Goal: Find specific page/section: Find specific page/section

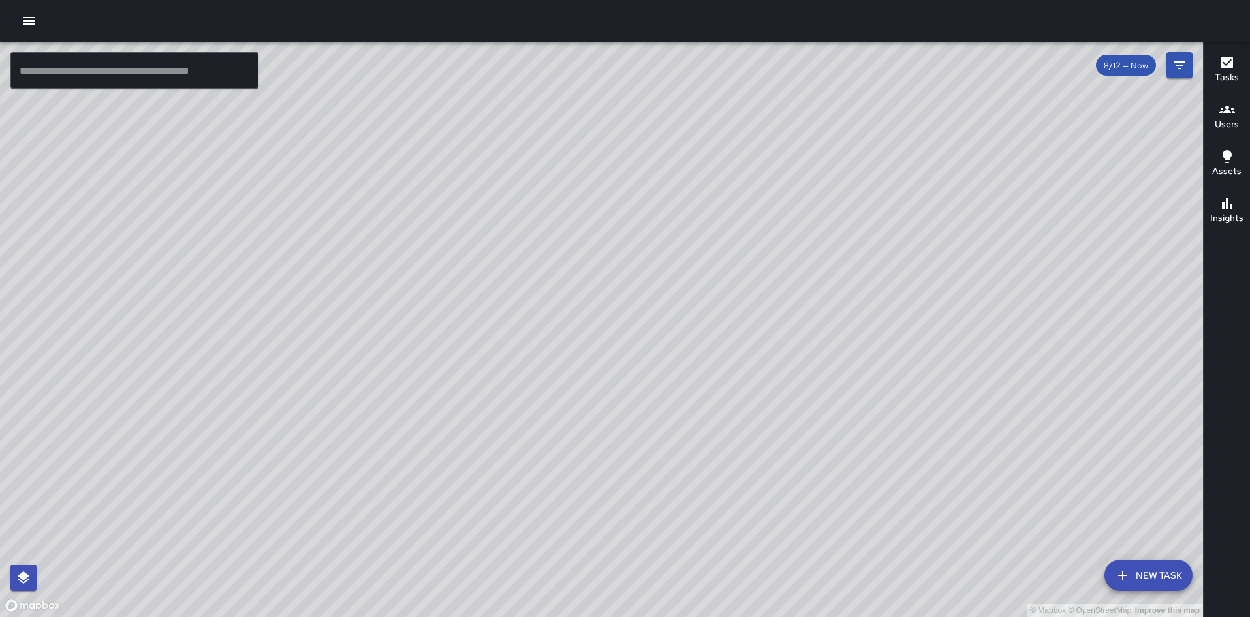
drag, startPoint x: 789, startPoint y: 200, endPoint x: 756, endPoint y: 322, distance: 126.5
click at [756, 322] on div "© Mapbox © OpenStreetMap Improve this map" at bounding box center [601, 330] width 1203 height 576
drag, startPoint x: 772, startPoint y: 232, endPoint x: 693, endPoint y: 482, distance: 262.8
click at [693, 482] on div "© Mapbox © OpenStreetMap Improve this map" at bounding box center [601, 330] width 1203 height 576
drag, startPoint x: 864, startPoint y: 66, endPoint x: 803, endPoint y: 278, distance: 220.6
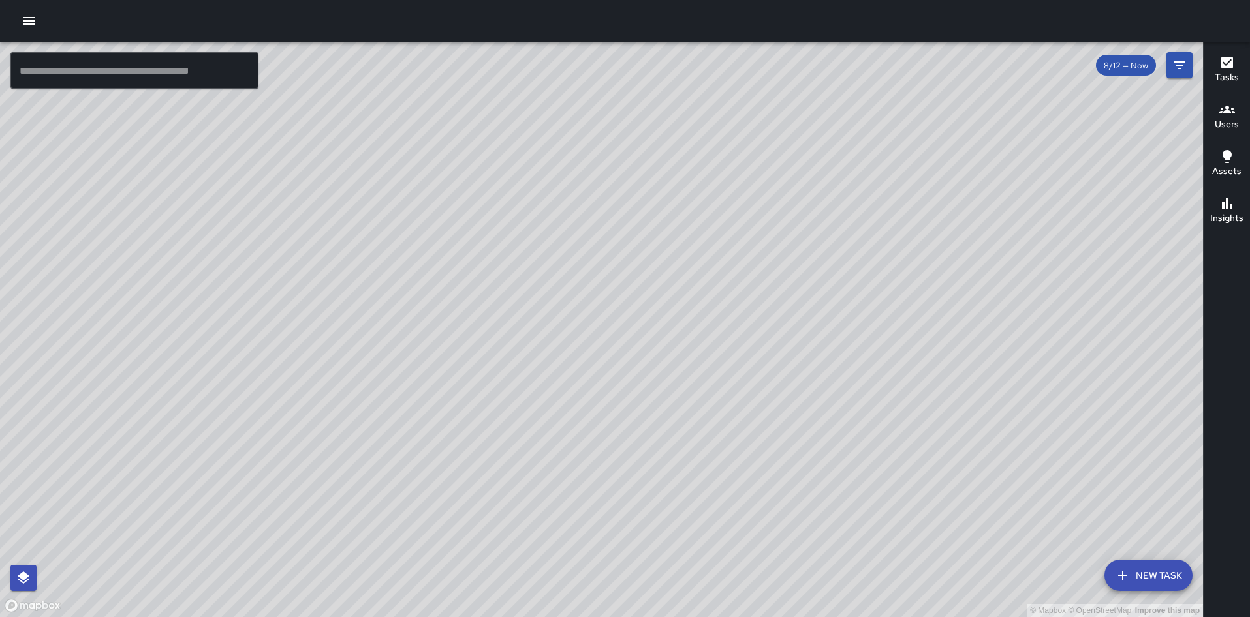
click at [803, 278] on div "© Mapbox © OpenStreetMap Improve this map" at bounding box center [601, 330] width 1203 height 576
drag, startPoint x: 709, startPoint y: 287, endPoint x: 685, endPoint y: 504, distance: 218.1
click at [685, 504] on div "© Mapbox © OpenStreetMap Improve this map" at bounding box center [601, 330] width 1203 height 576
drag, startPoint x: 720, startPoint y: 422, endPoint x: 712, endPoint y: 435, distance: 15.2
drag, startPoint x: 540, startPoint y: 522, endPoint x: 700, endPoint y: 385, distance: 210.6
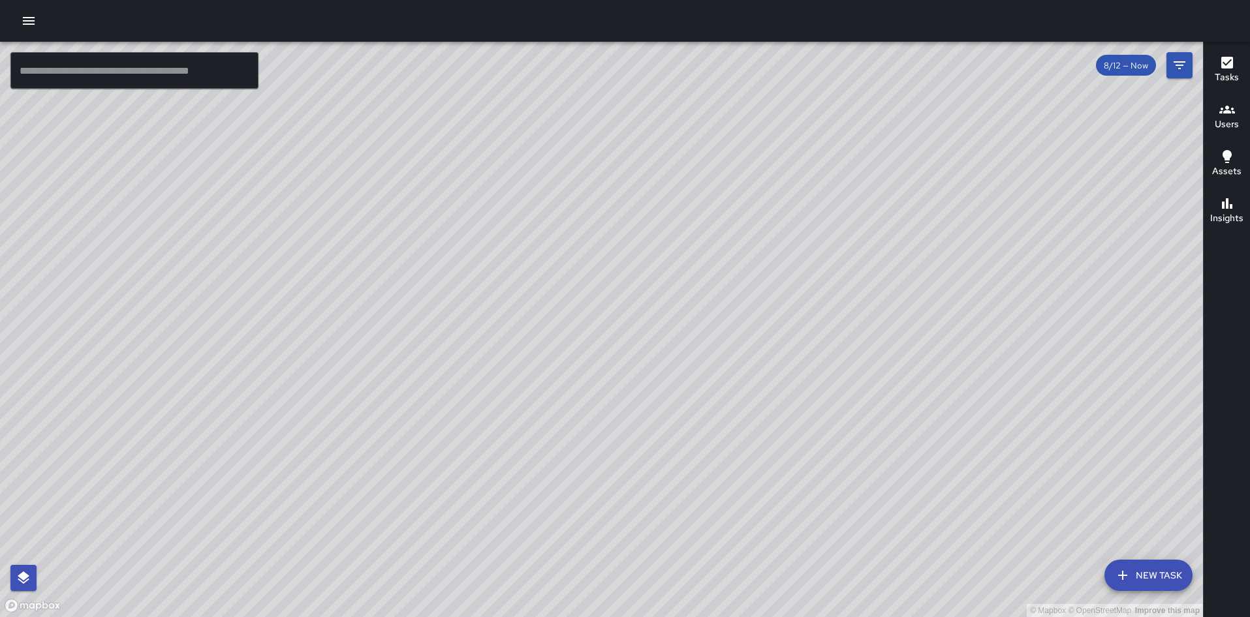
click at [700, 385] on div "© Mapbox © OpenStreetMap Improve this map" at bounding box center [601, 330] width 1203 height 576
drag, startPoint x: 391, startPoint y: 574, endPoint x: 565, endPoint y: 328, distance: 301.5
click at [565, 328] on div "© Mapbox © OpenStreetMap Improve this map" at bounding box center [601, 330] width 1203 height 576
drag, startPoint x: 695, startPoint y: 371, endPoint x: 637, endPoint y: 499, distance: 141.1
click at [637, 499] on div "© Mapbox © OpenStreetMap Improve this map" at bounding box center [601, 330] width 1203 height 576
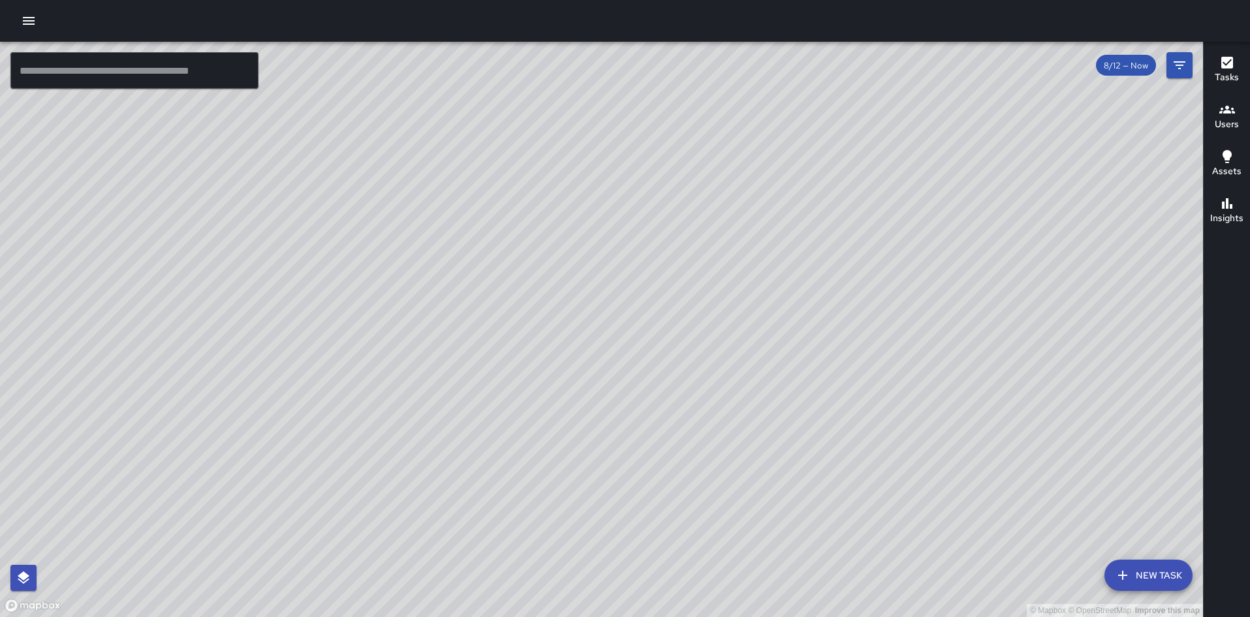
drag, startPoint x: 672, startPoint y: 388, endPoint x: 652, endPoint y: 450, distance: 65.6
click at [652, 450] on div "© Mapbox © OpenStreetMap Improve this map" at bounding box center [601, 330] width 1203 height 576
click at [1232, 113] on icon "button" at bounding box center [1227, 110] width 16 height 8
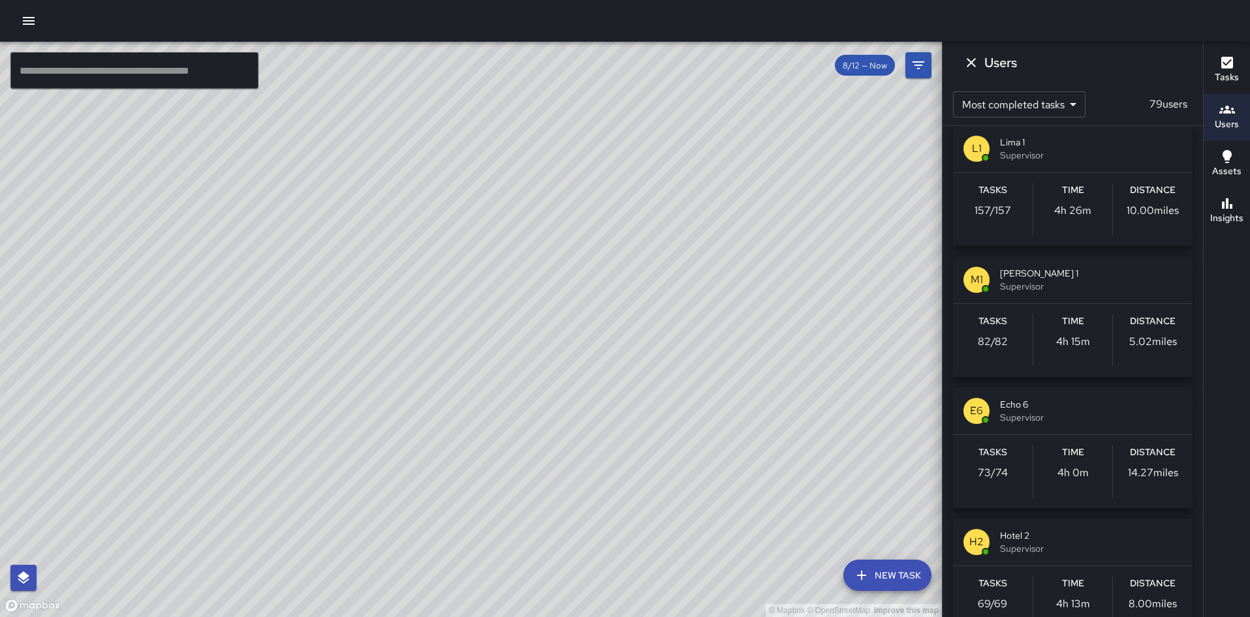
scroll to position [20, 0]
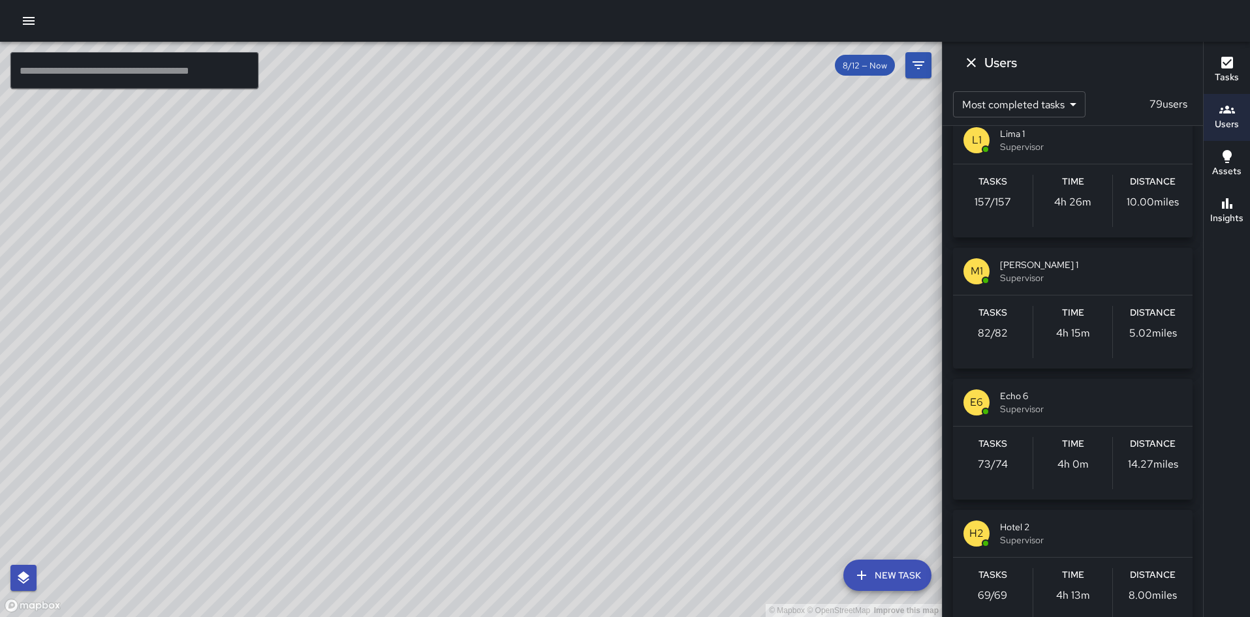
click at [1003, 203] on p "157 / 157" at bounding box center [992, 203] width 37 height 16
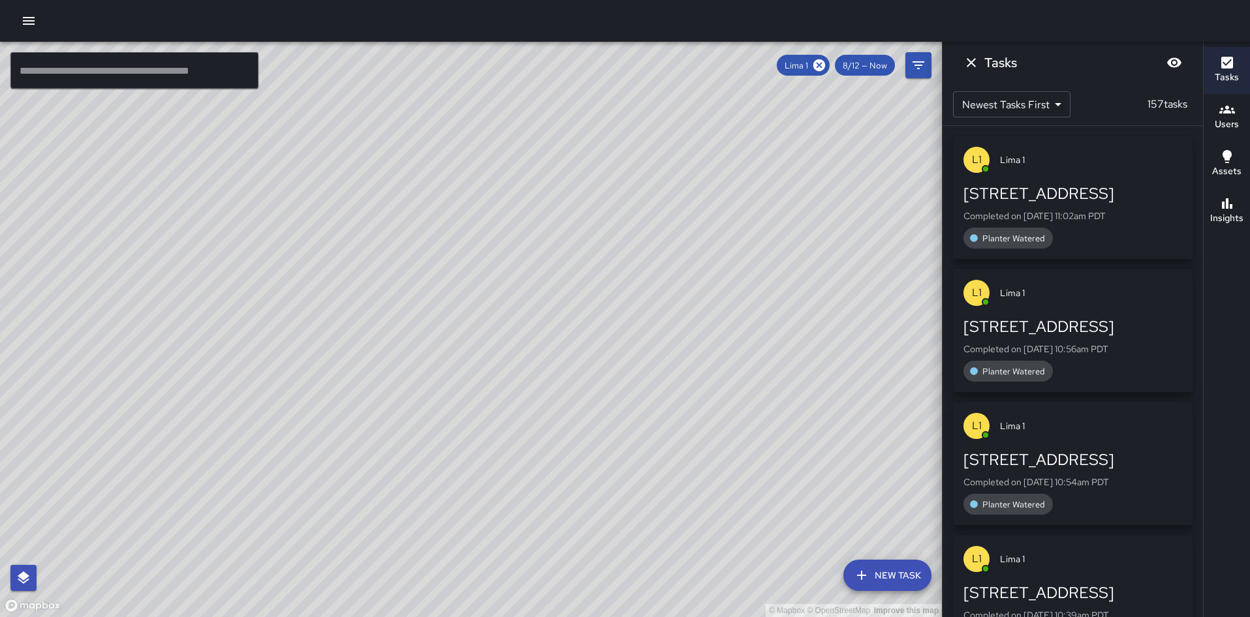
scroll to position [0, 0]
click at [1003, 203] on div "[STREET_ADDRESS]" at bounding box center [1072, 193] width 219 height 21
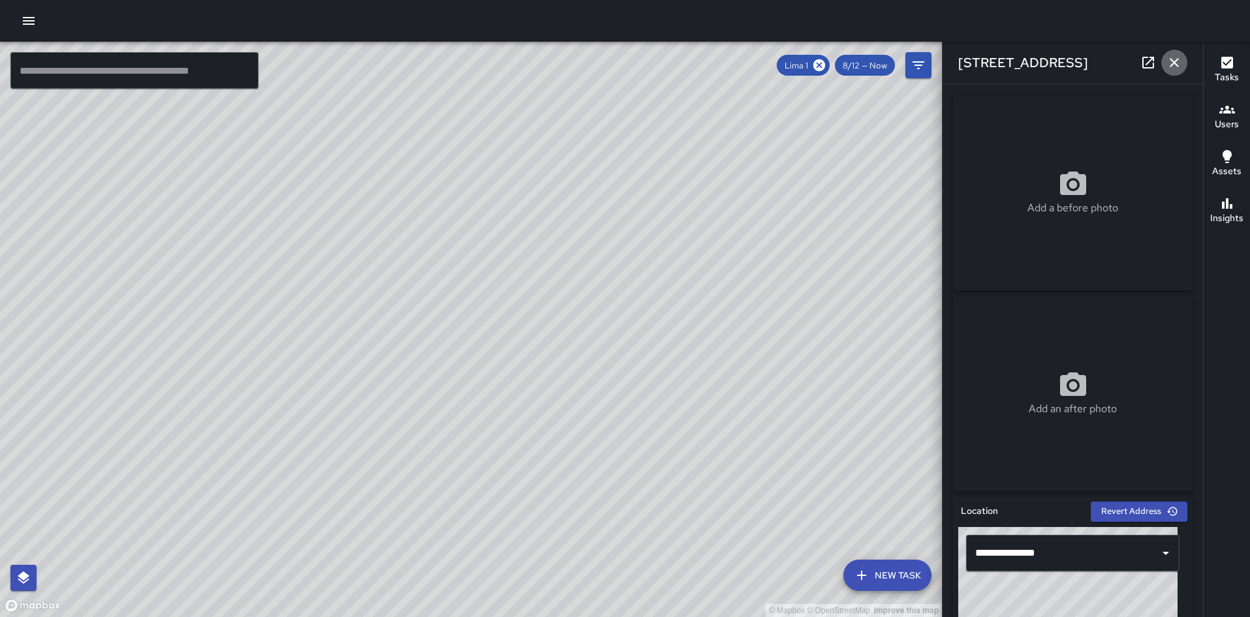
click at [1178, 71] on button "button" at bounding box center [1174, 63] width 26 height 26
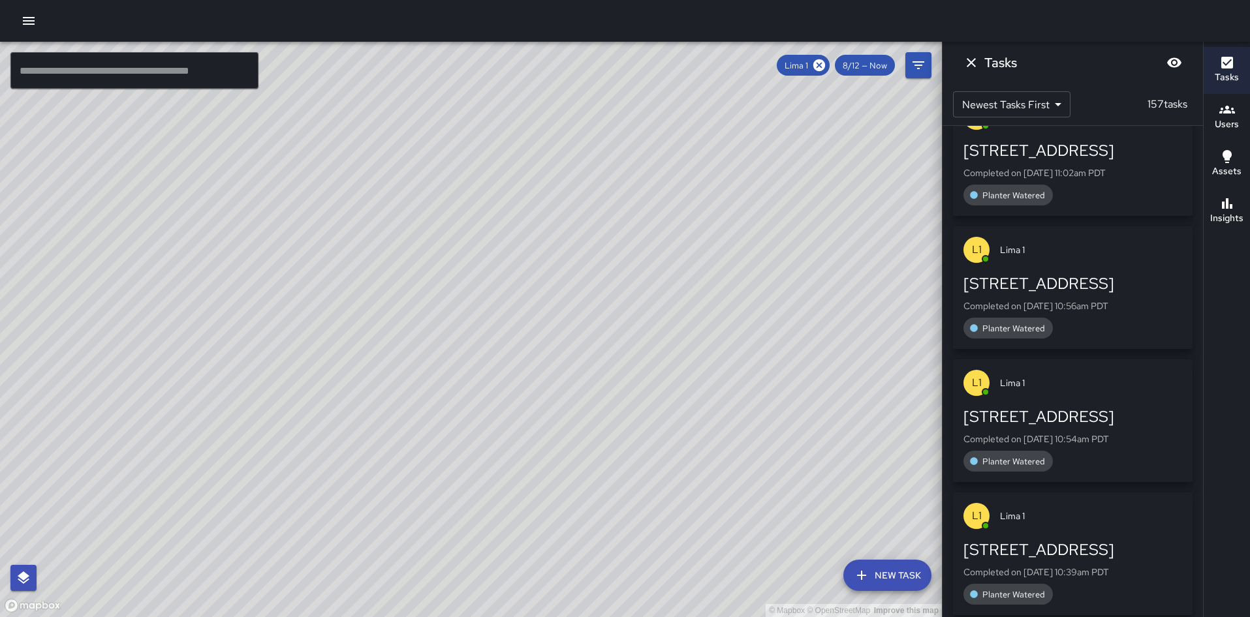
scroll to position [44, 0]
click at [971, 67] on icon "Dismiss" at bounding box center [971, 63] width 16 height 16
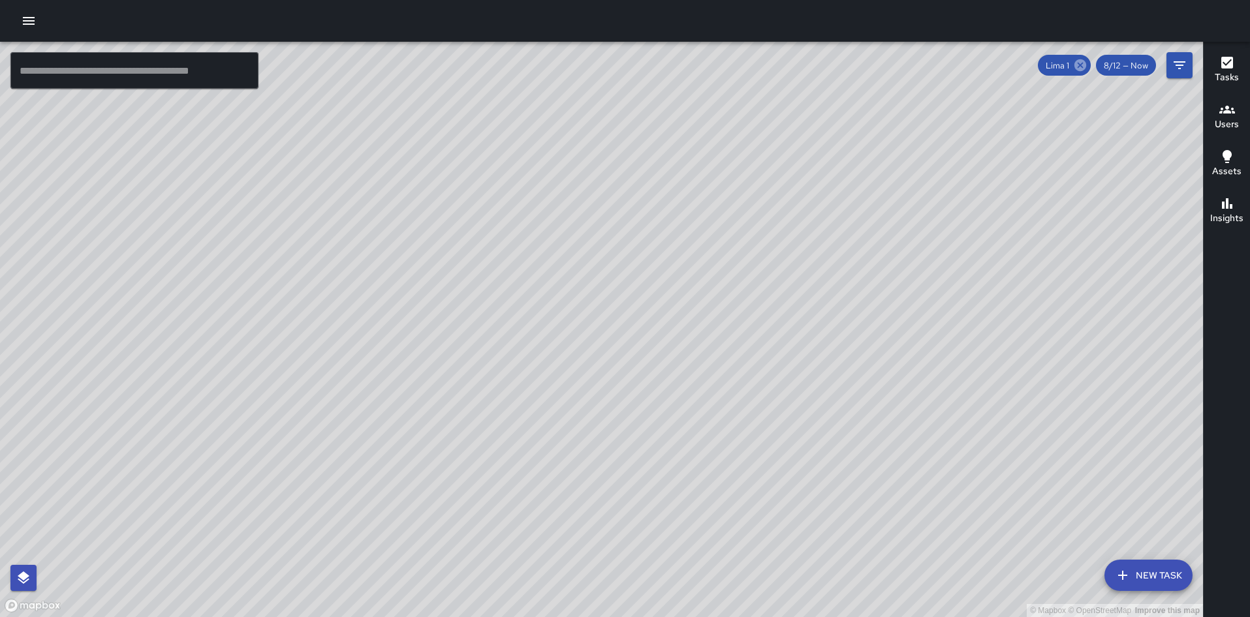
click at [1078, 67] on icon at bounding box center [1080, 65] width 12 height 12
click at [1215, 109] on div "Users" at bounding box center [1227, 117] width 24 height 30
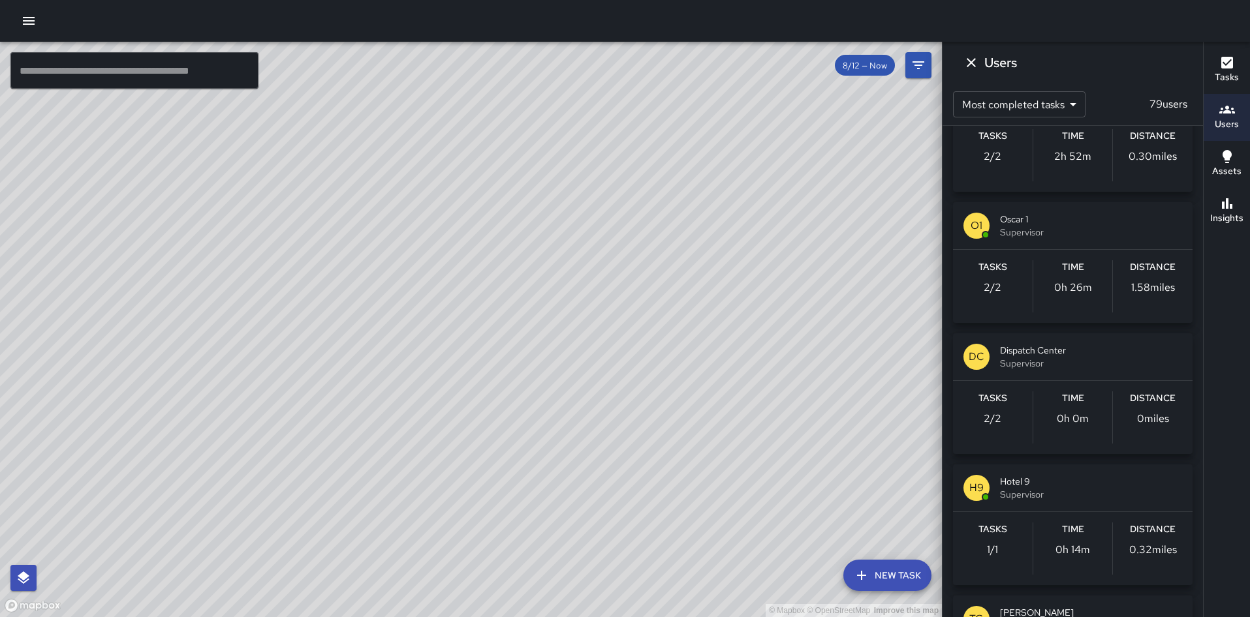
scroll to position [3214, 0]
drag, startPoint x: 728, startPoint y: 414, endPoint x: 727, endPoint y: 358, distance: 56.8
click at [727, 358] on div "© Mapbox © OpenStreetMap Improve this map" at bounding box center [471, 330] width 942 height 576
click at [966, 61] on icon "Dismiss" at bounding box center [971, 63] width 16 height 16
